Goal: Information Seeking & Learning: Check status

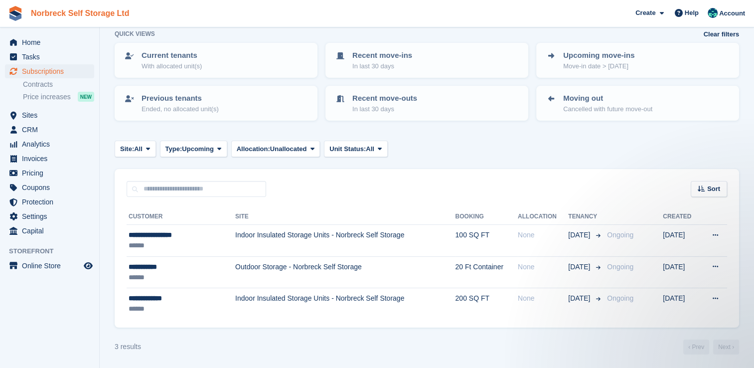
scroll to position [52, 0]
click at [40, 112] on span "Sites" at bounding box center [52, 115] width 60 height 14
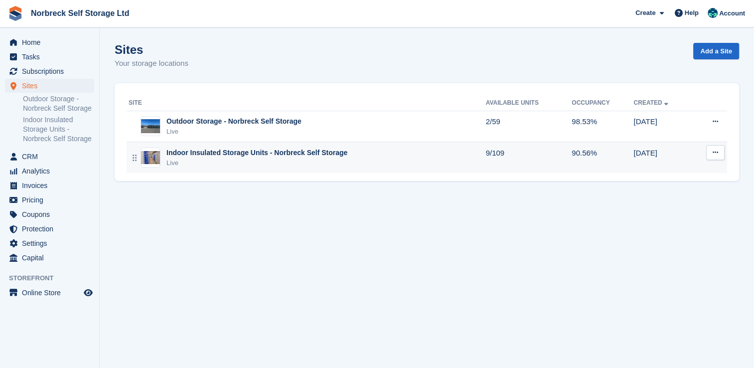
click at [371, 165] on div "Indoor Insulated Storage Units - Norbreck Self Storage Live" at bounding box center [307, 157] width 357 height 20
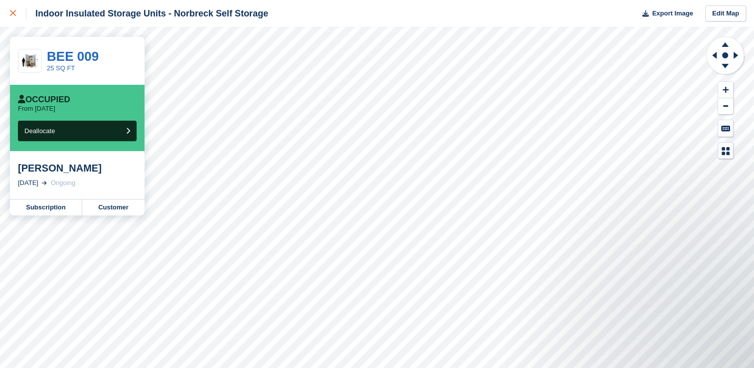
click at [10, 13] on icon at bounding box center [13, 13] width 6 height 6
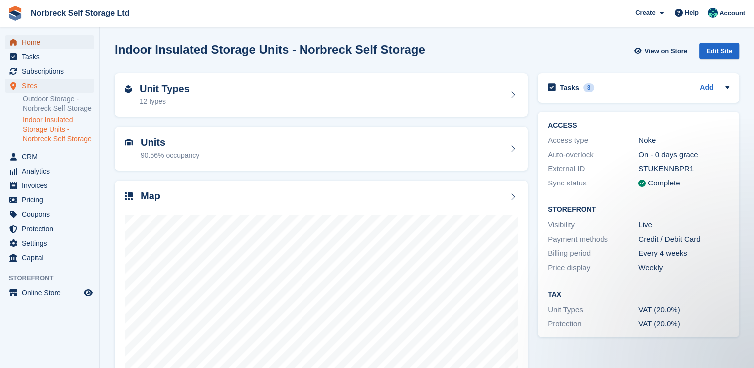
click at [26, 39] on span "Home" at bounding box center [52, 42] width 60 height 14
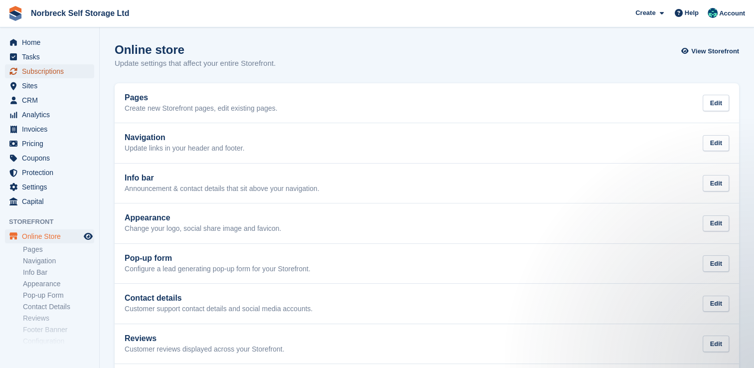
click at [54, 73] on span "Subscriptions" at bounding box center [52, 71] width 60 height 14
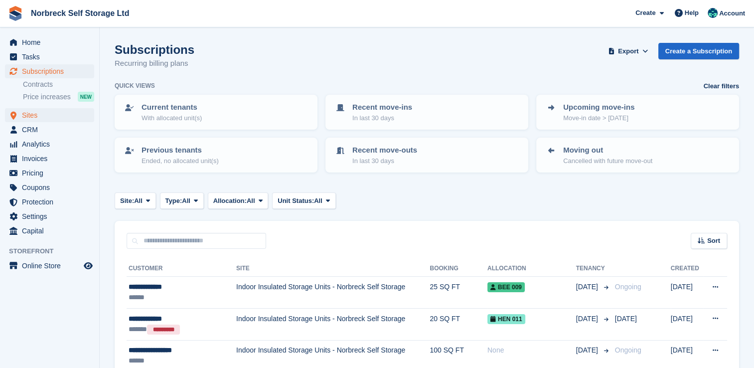
click at [31, 113] on span "Sites" at bounding box center [52, 115] width 60 height 14
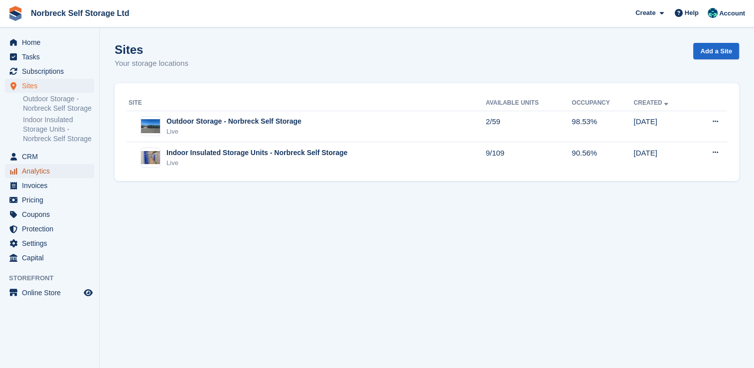
click at [28, 169] on span "Analytics" at bounding box center [52, 171] width 60 height 14
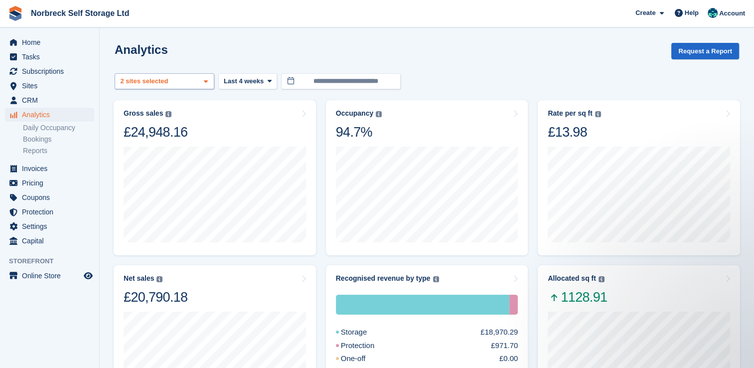
click at [203, 78] on span at bounding box center [206, 82] width 8 height 8
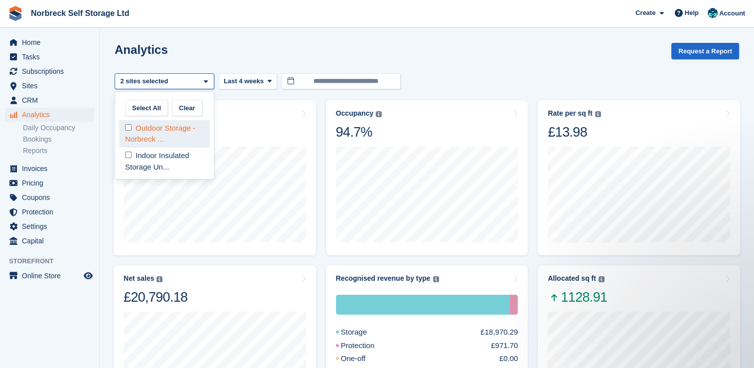
click at [164, 132] on div "Outdoor Storage - Norbreck ..." at bounding box center [164, 133] width 91 height 27
select select "****"
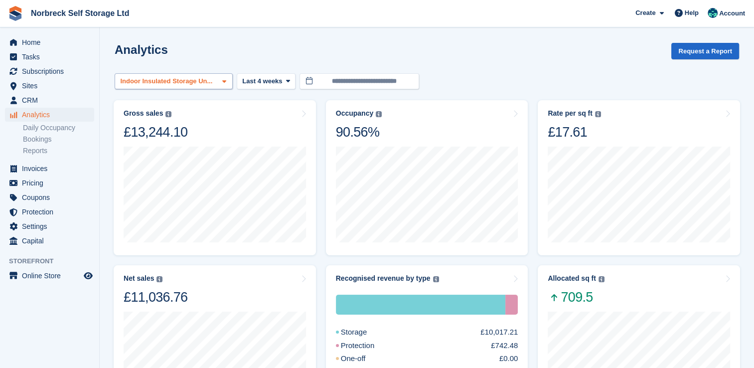
click at [203, 79] on div "Indoor Insulated Storage Un..." at bounding box center [168, 81] width 98 height 10
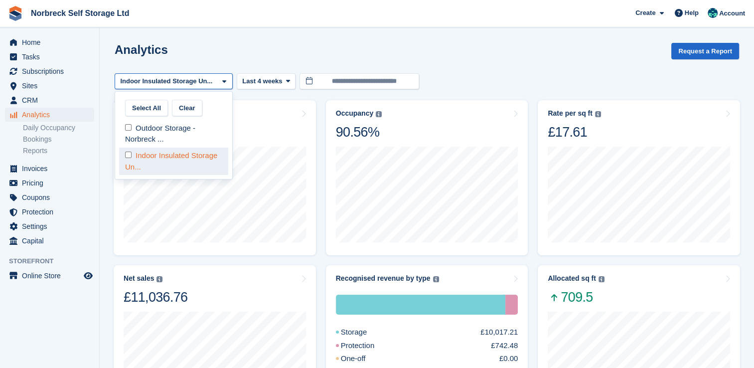
click at [155, 148] on div "Indoor Insulated Storage Un..." at bounding box center [173, 160] width 109 height 27
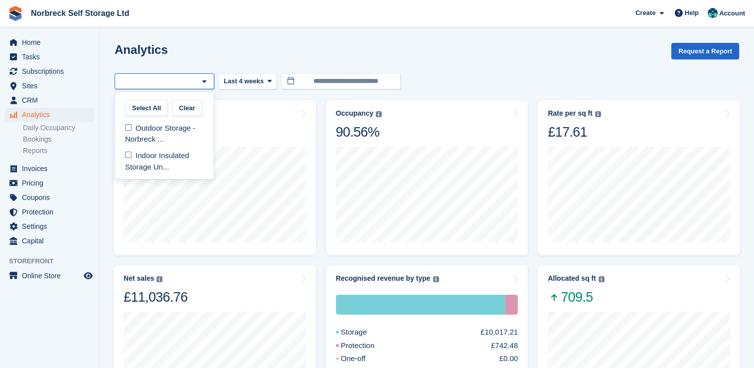
click at [155, 148] on div "Indoor Insulated Storage Un..." at bounding box center [164, 160] width 91 height 27
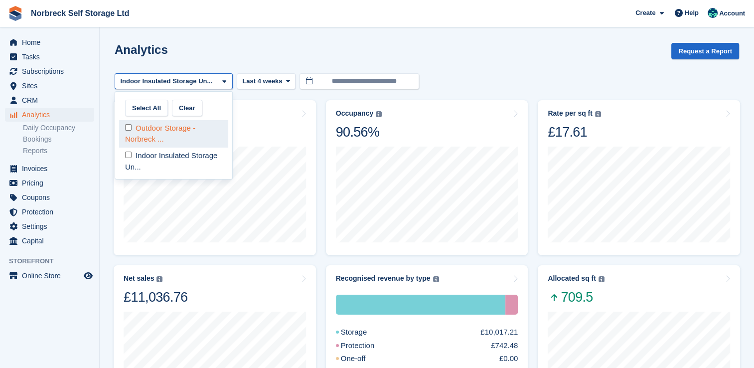
click at [163, 139] on div "Outdoor Storage - Norbreck ..." at bounding box center [173, 133] width 109 height 27
select select "****"
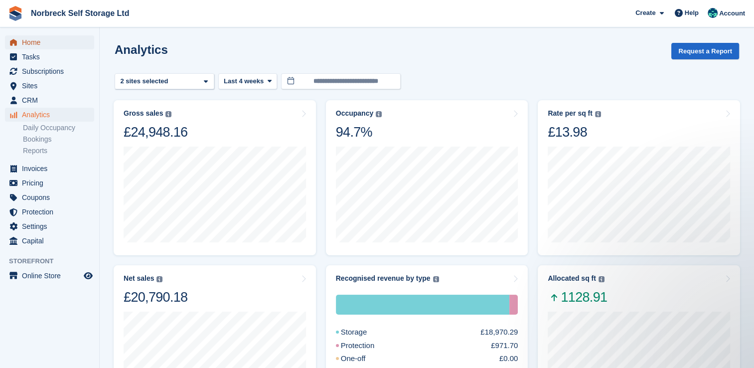
click at [43, 38] on span "Home" at bounding box center [52, 42] width 60 height 14
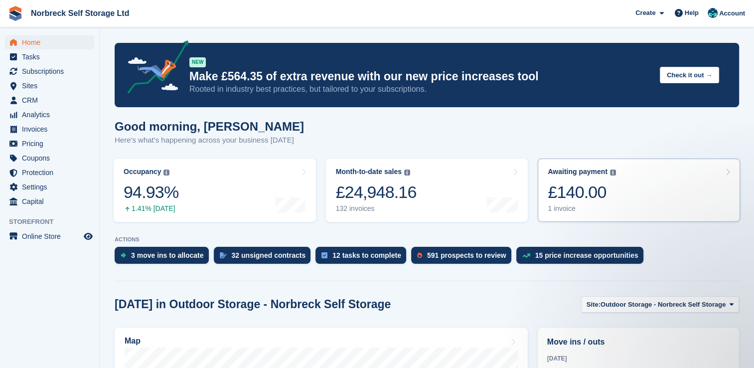
click at [594, 200] on div "£140.00" at bounding box center [582, 192] width 68 height 20
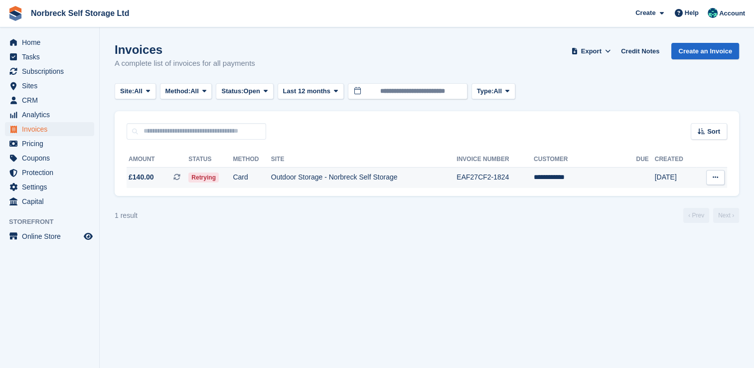
click at [457, 186] on td "Outdoor Storage - Norbreck Self Storage" at bounding box center [364, 177] width 186 height 21
